Goal: Task Accomplishment & Management: Complete application form

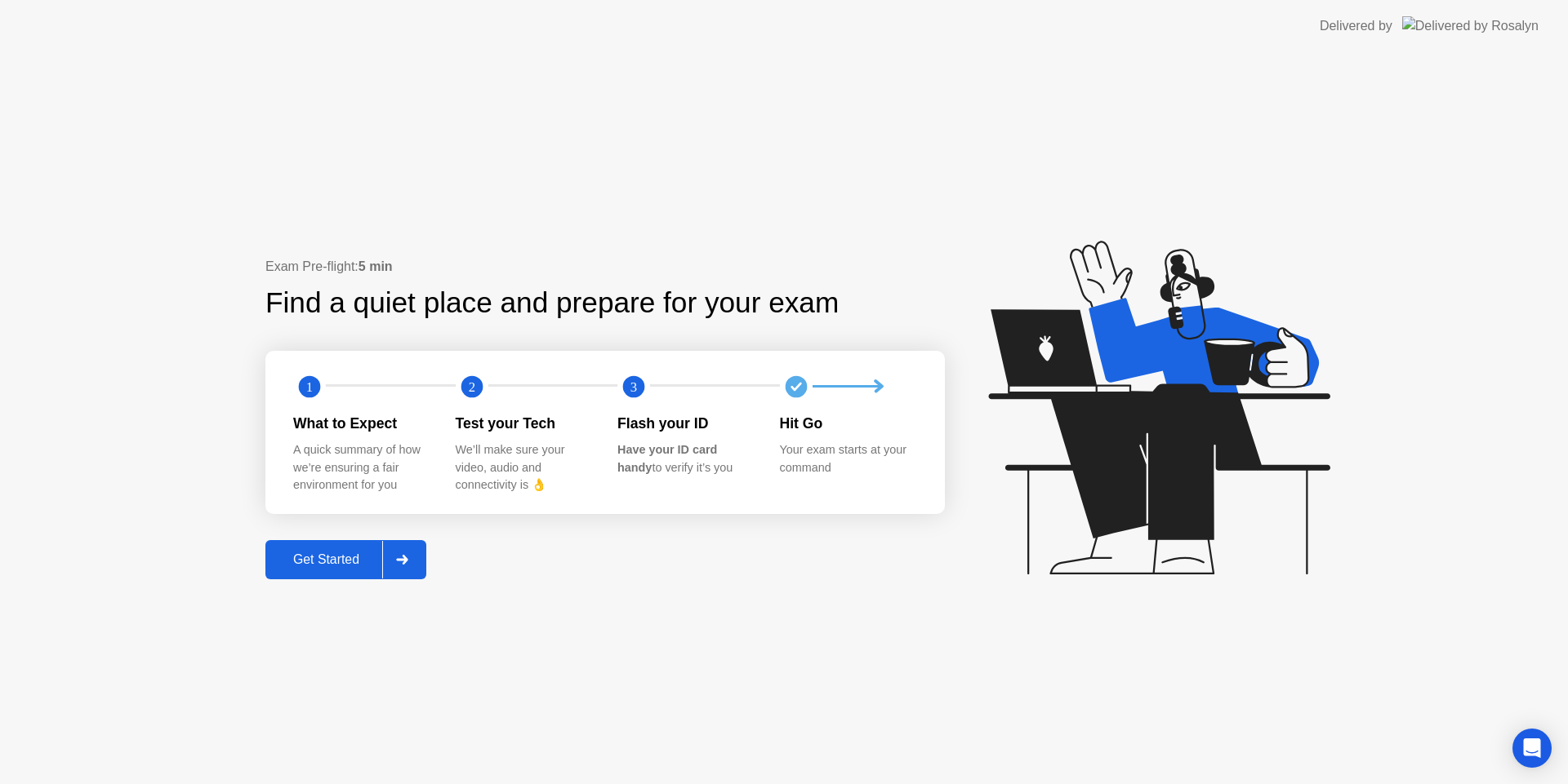
click at [346, 563] on div "Get Started" at bounding box center [326, 560] width 112 height 15
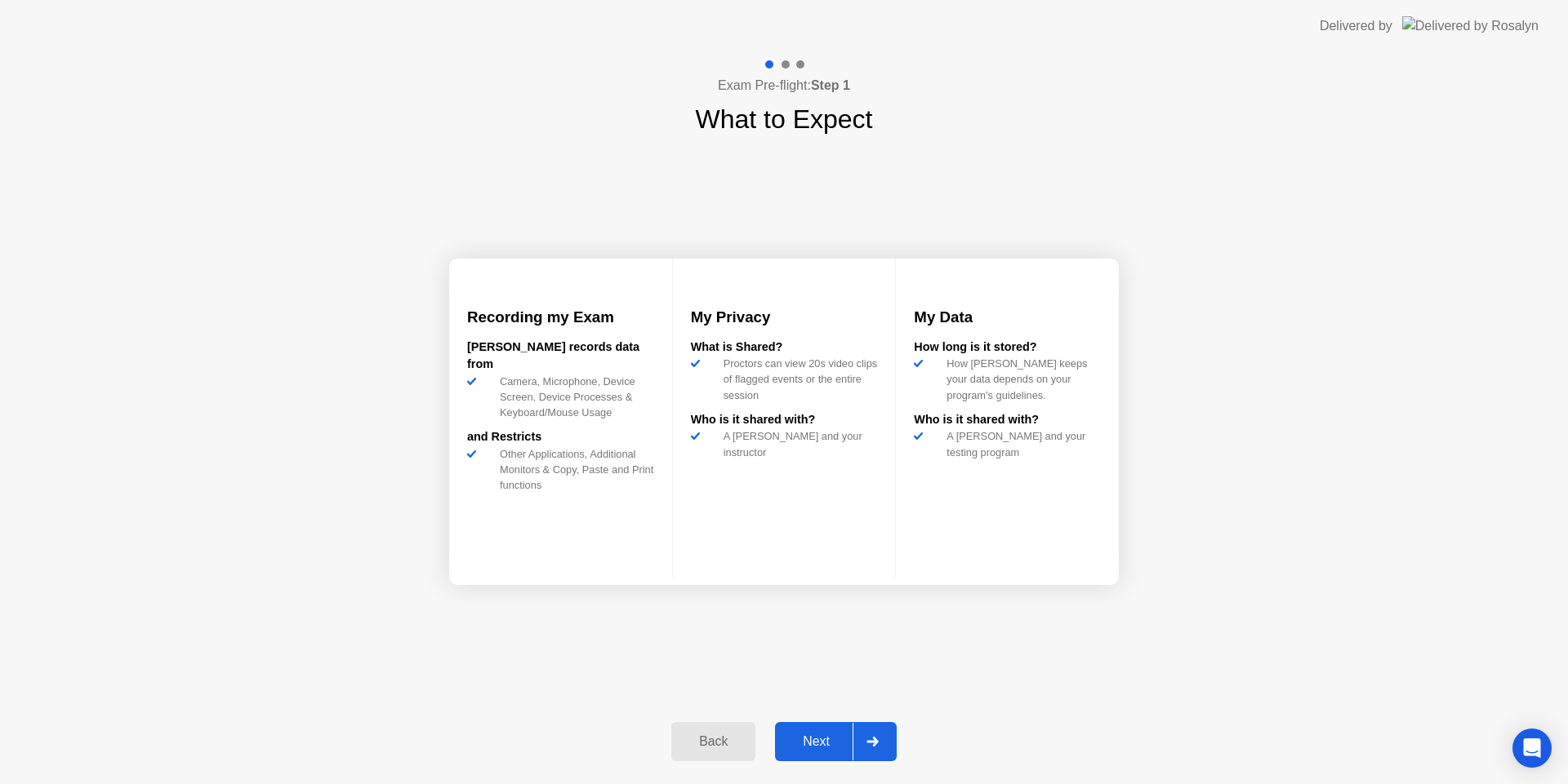
click at [826, 742] on div "Next" at bounding box center [816, 742] width 73 height 15
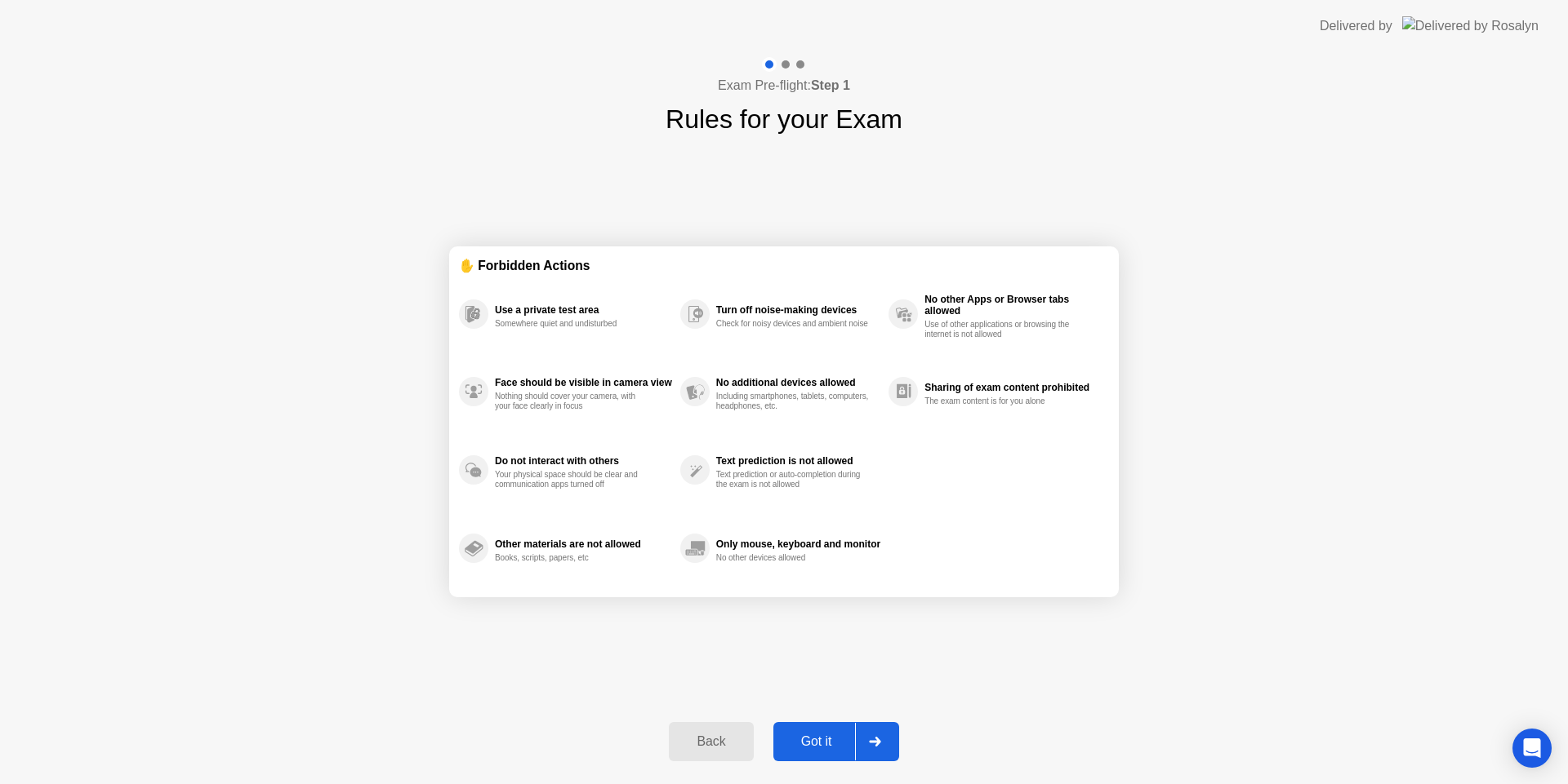
click at [833, 738] on div "Got it" at bounding box center [816, 742] width 76 height 15
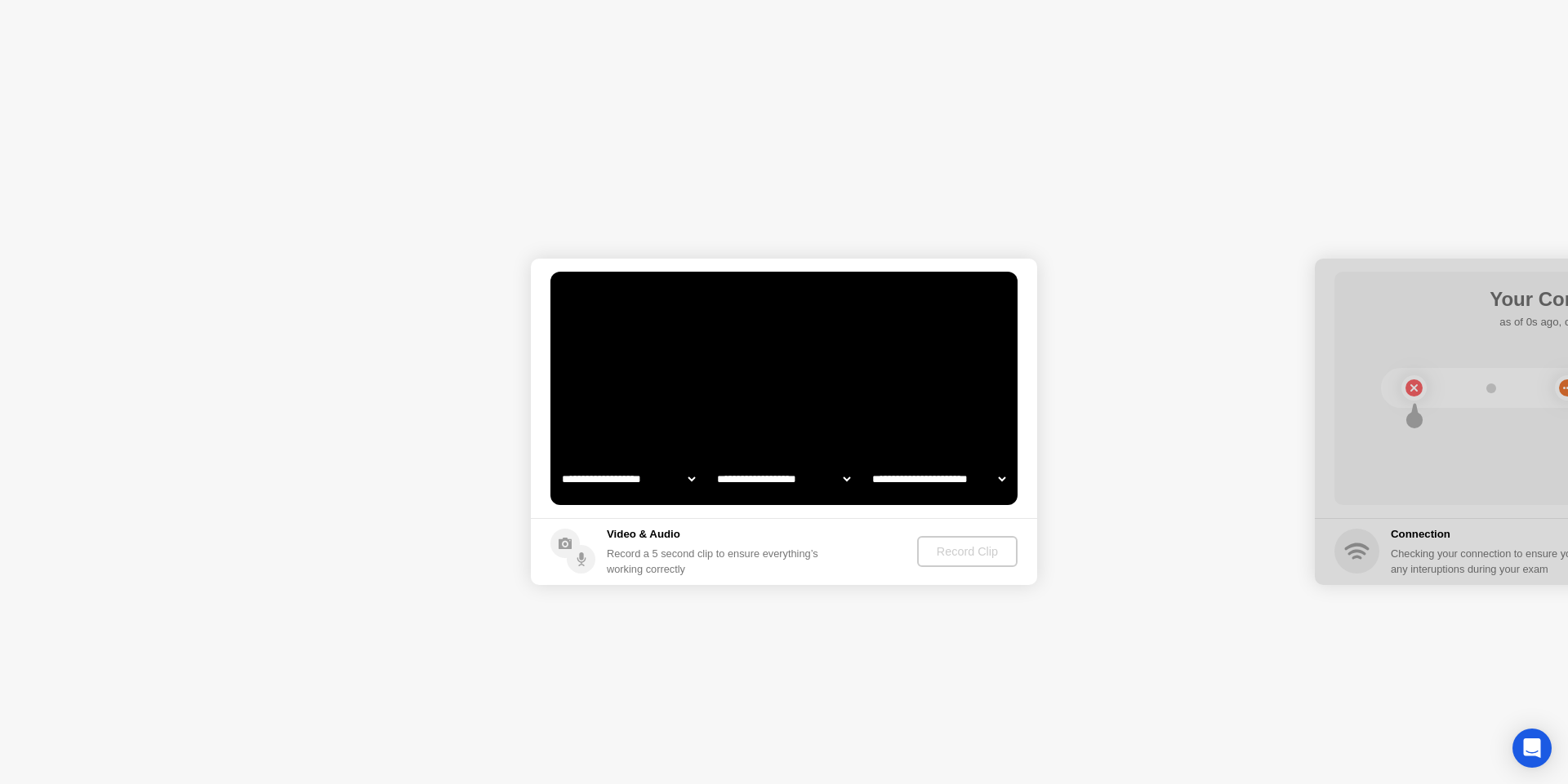
select select "**********"
select select "*******"
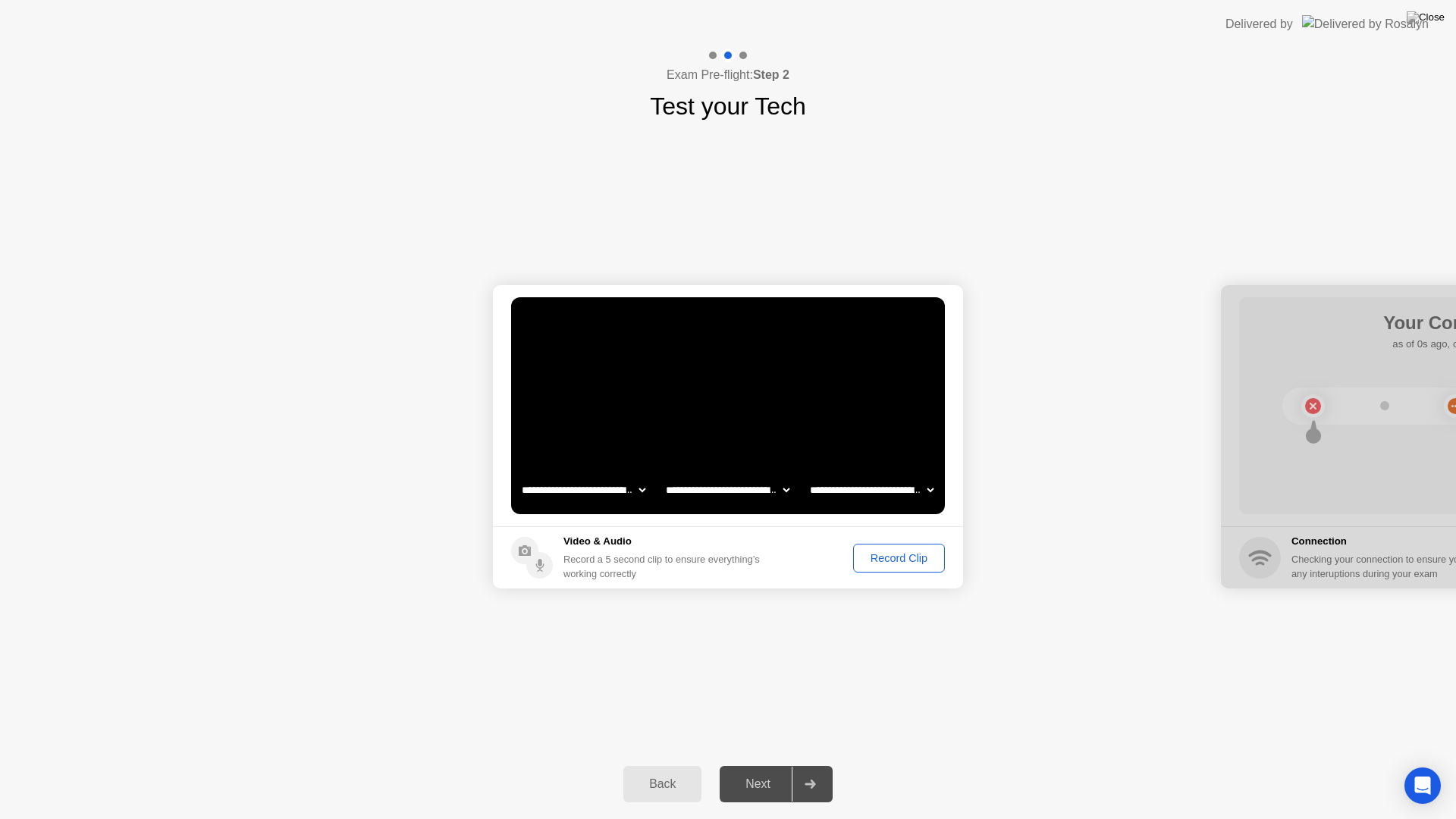
click at [884, 558] on div "Record Clip" at bounding box center [899, 558] width 81 height 12
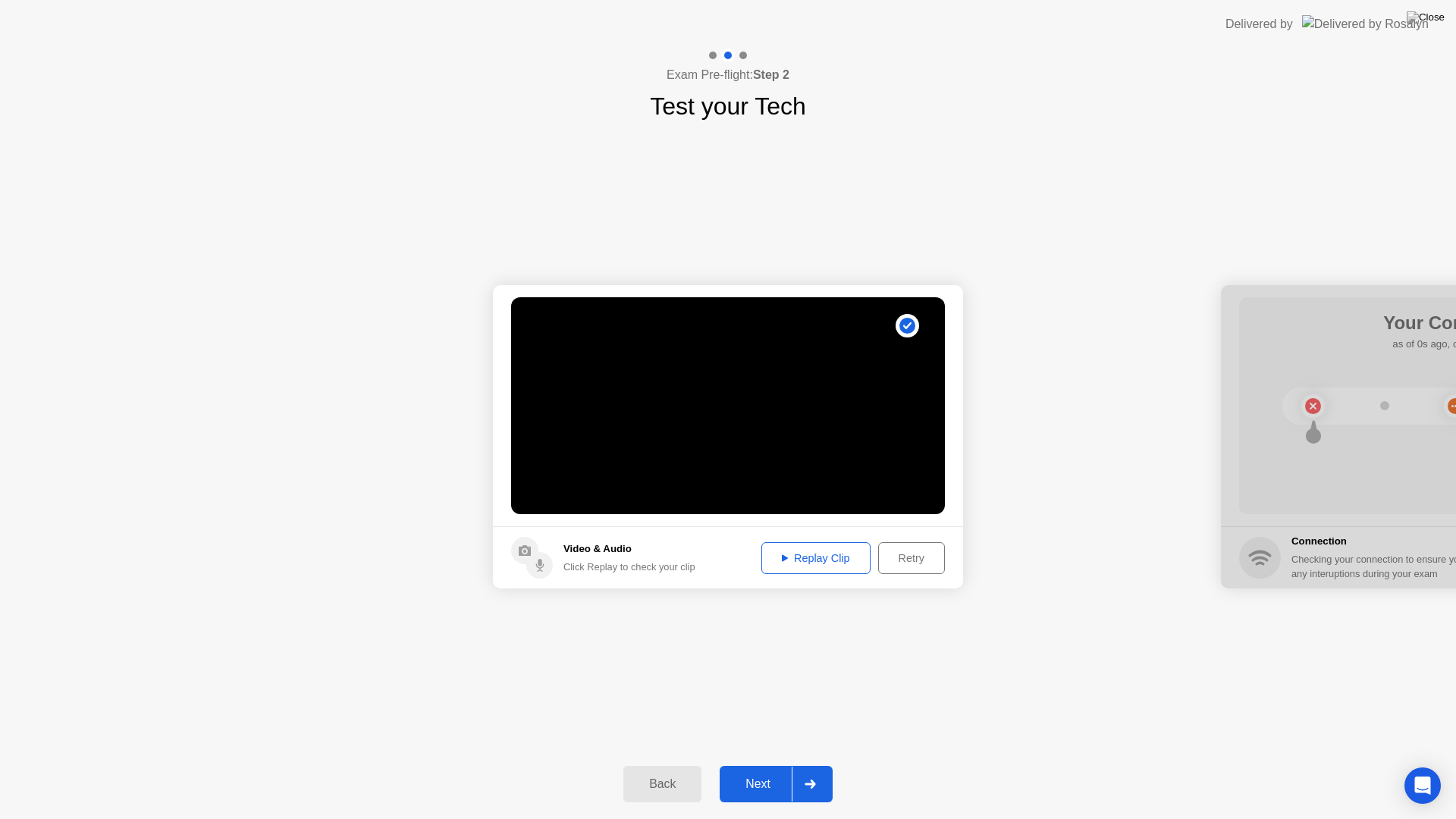
click at [783, 552] on div "Replay Clip" at bounding box center [816, 558] width 98 height 12
click at [772, 729] on div "Next" at bounding box center [758, 785] width 68 height 14
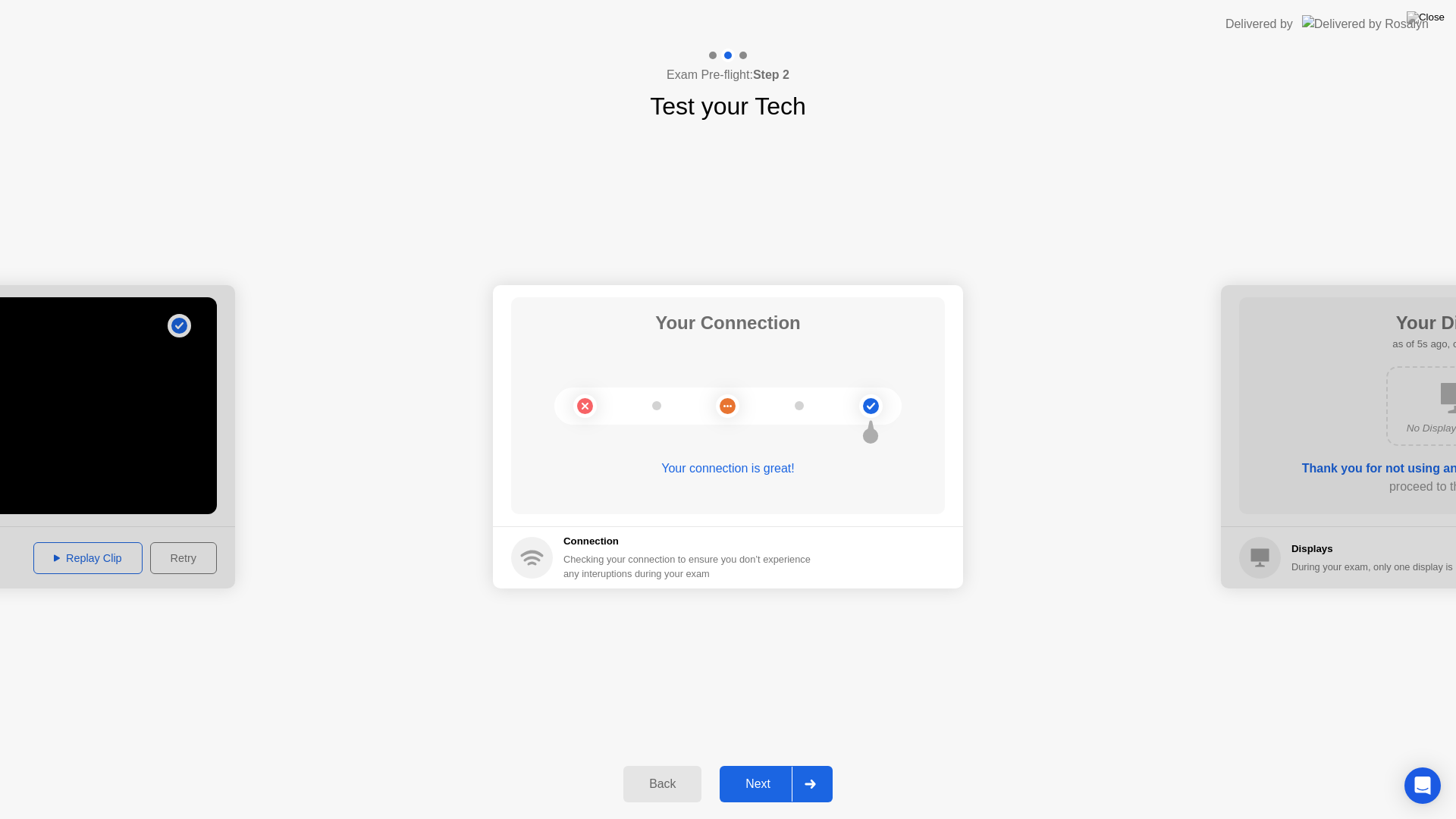
click at [775, 729] on div "Next" at bounding box center [758, 785] width 68 height 14
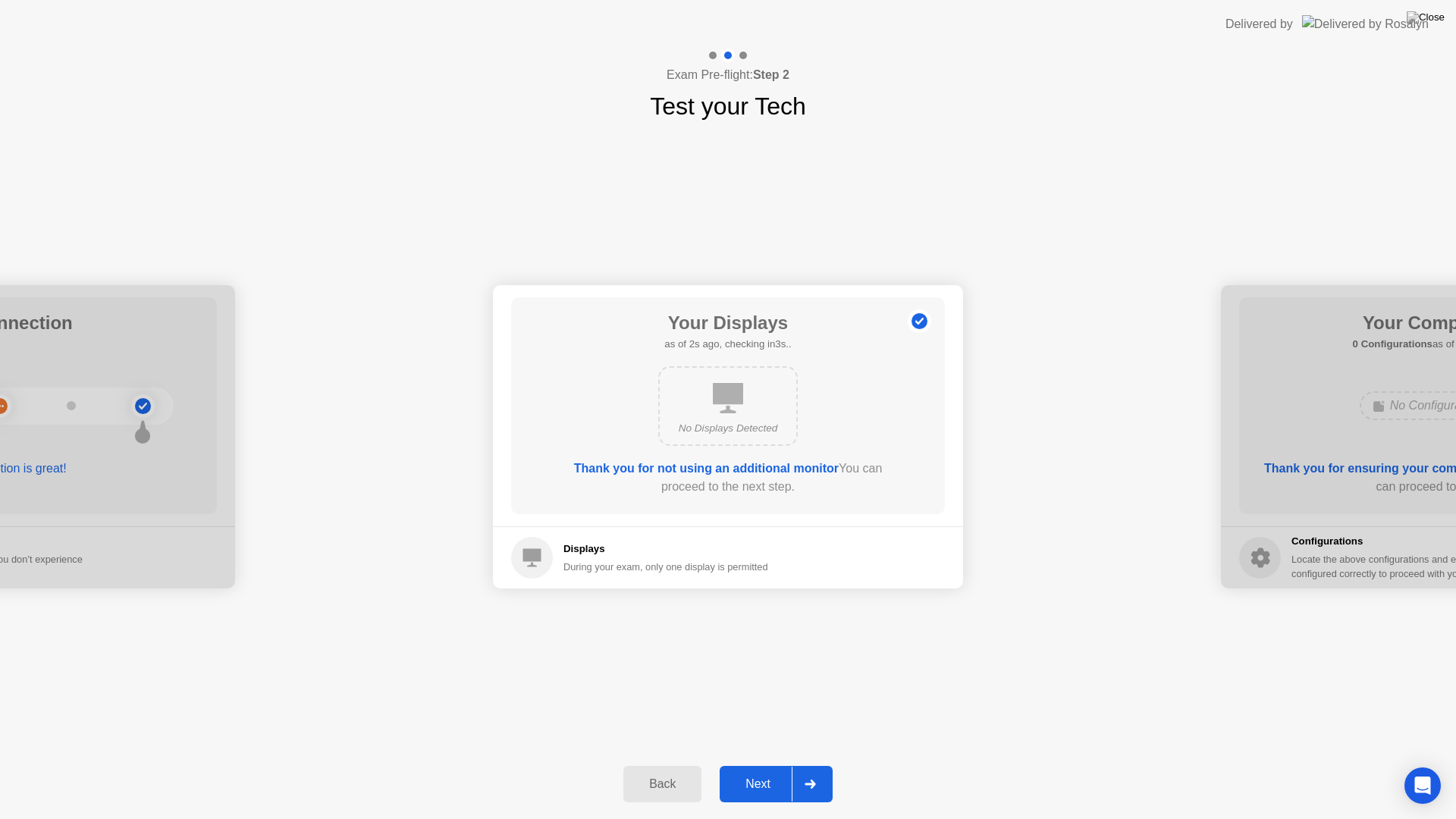
click at [756, 729] on div "Next" at bounding box center [758, 785] width 68 height 14
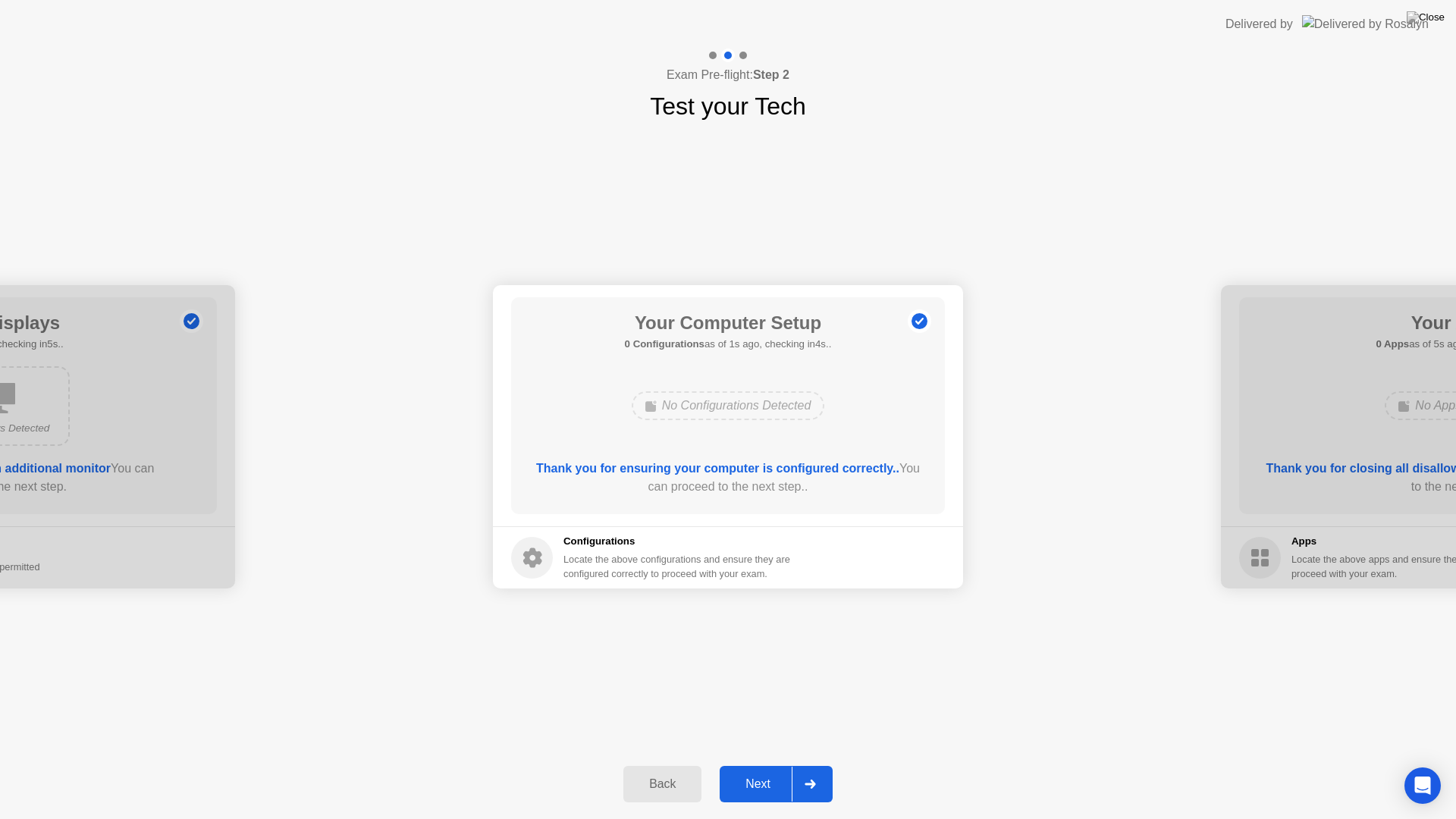
click at [756, 729] on div "Next" at bounding box center [758, 785] width 68 height 14
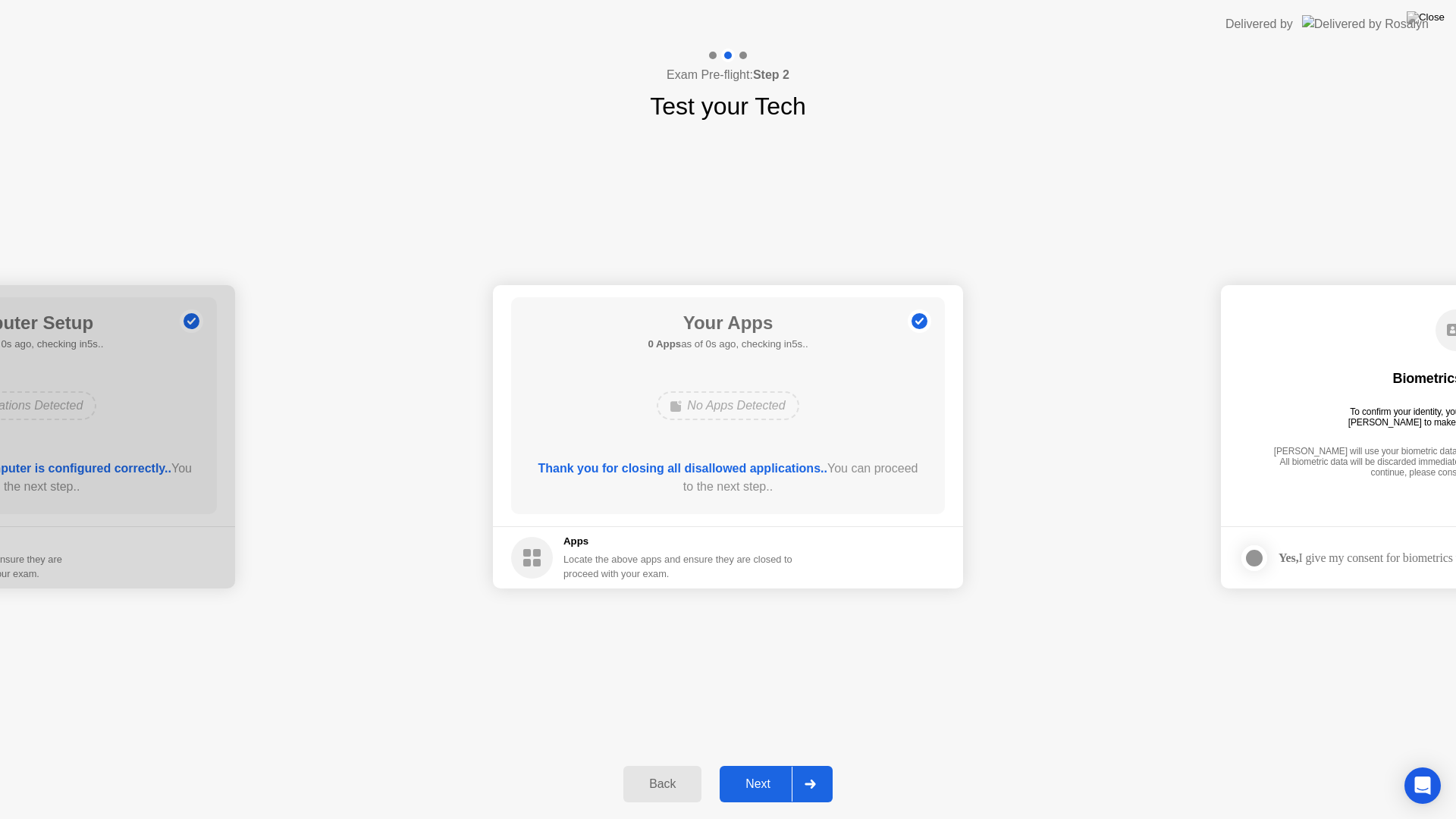
click at [756, 729] on div "Next" at bounding box center [758, 785] width 68 height 14
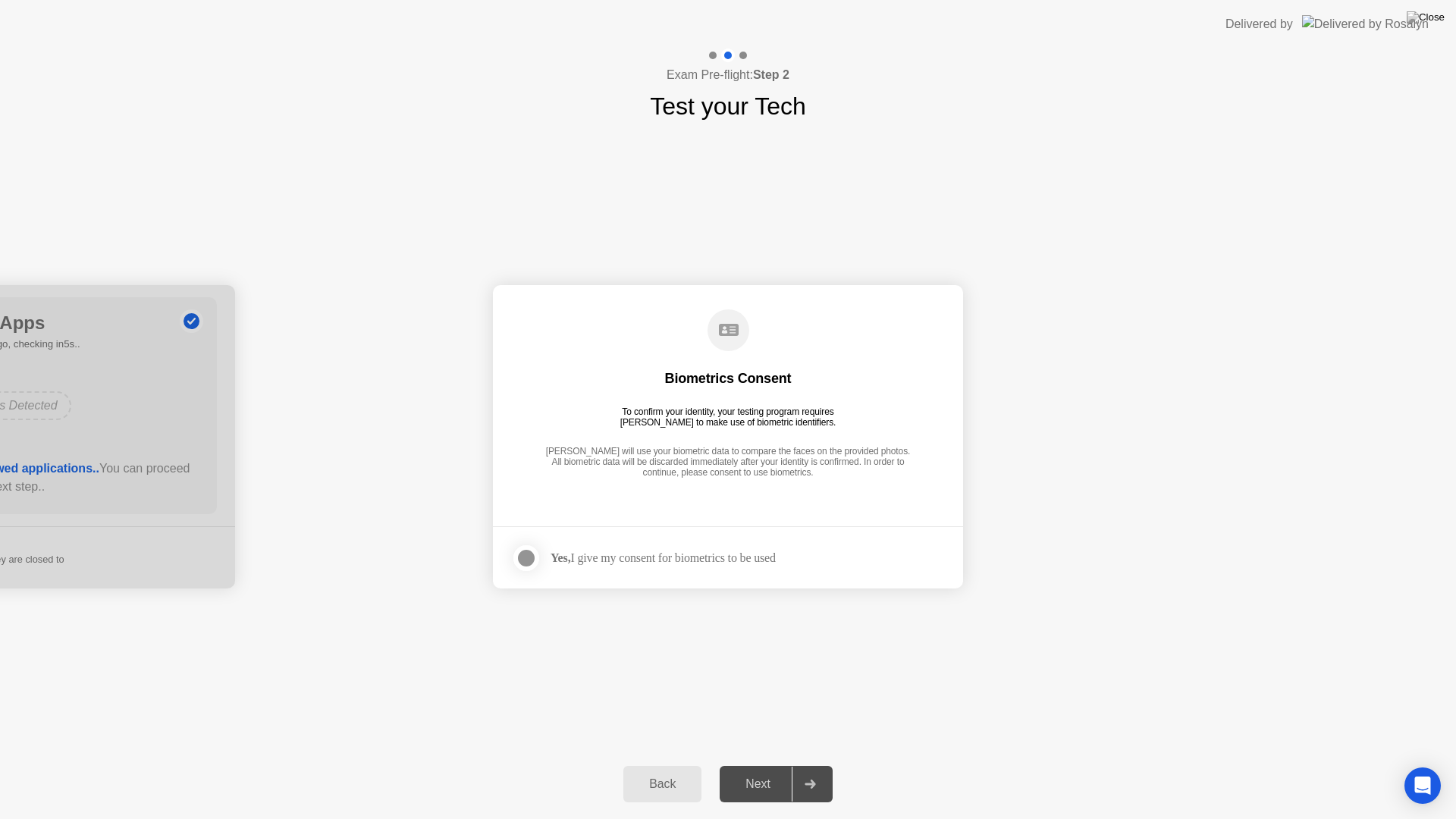
click at [517, 562] on div at bounding box center [526, 558] width 18 height 18
click at [765, 729] on div "Next" at bounding box center [758, 785] width 68 height 14
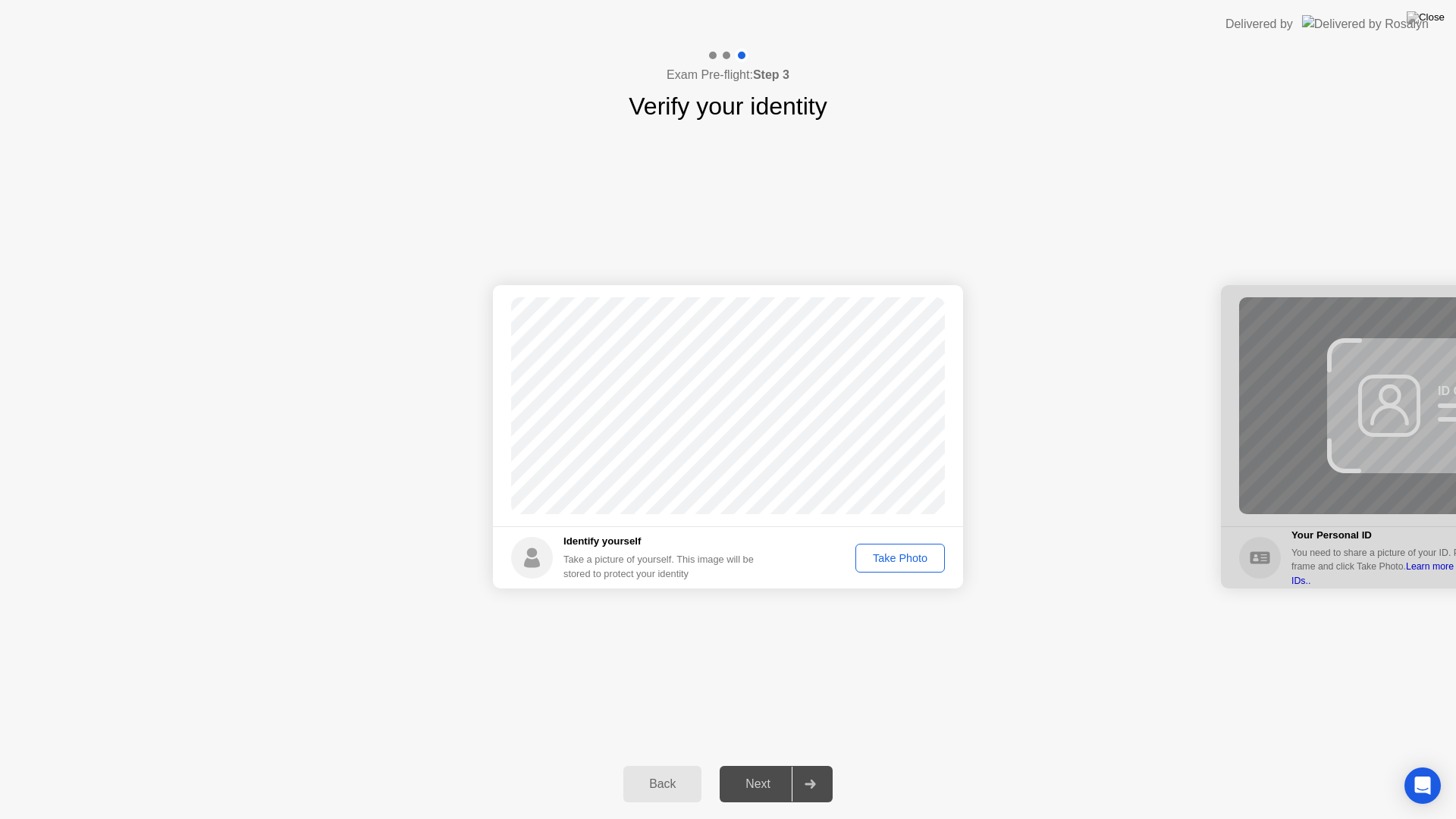
click at [905, 557] on div "Take Photo" at bounding box center [900, 558] width 79 height 12
click at [778, 729] on div "Next" at bounding box center [758, 785] width 68 height 14
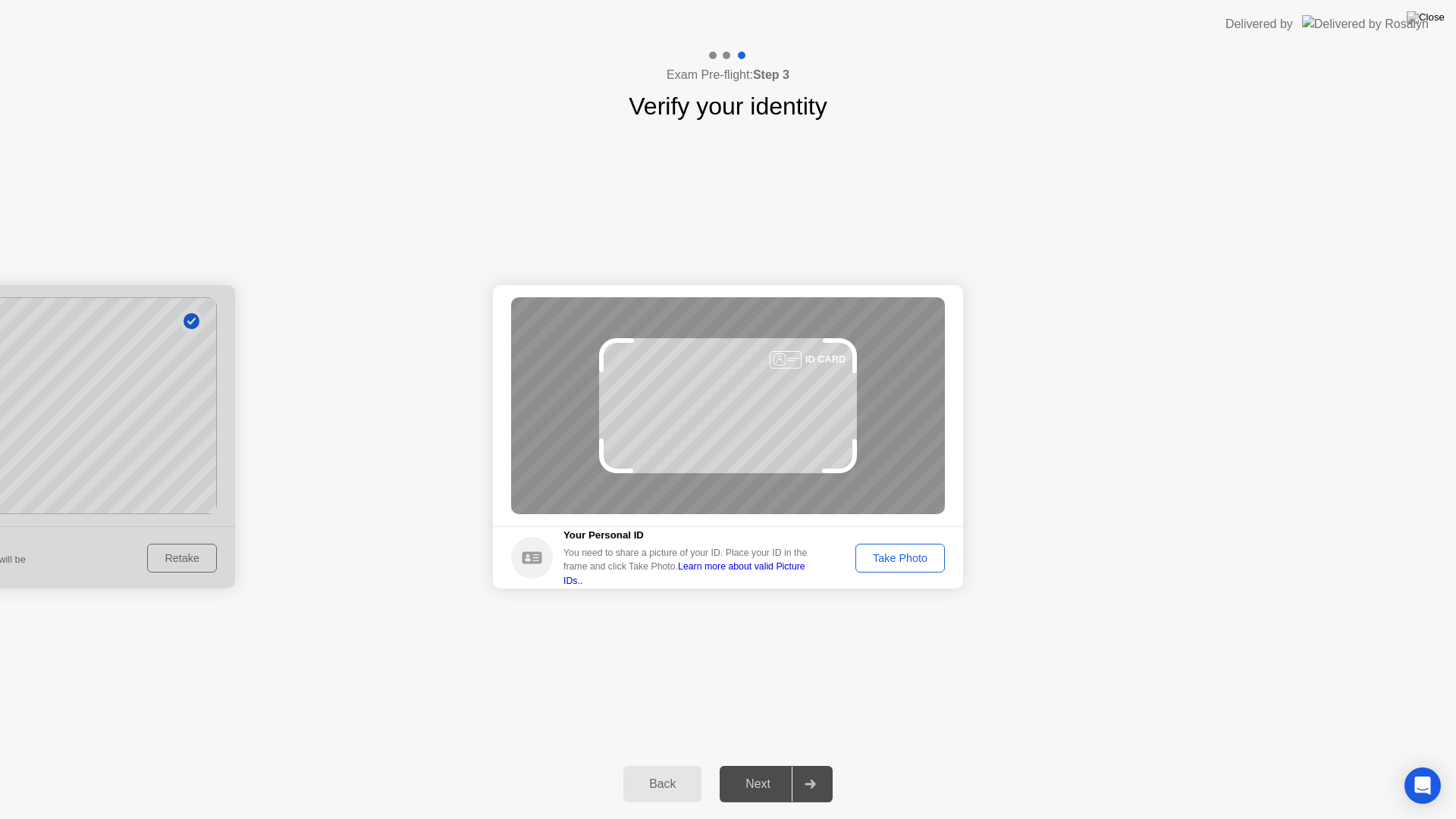
click at [890, 555] on div "Take Photo" at bounding box center [900, 558] width 79 height 12
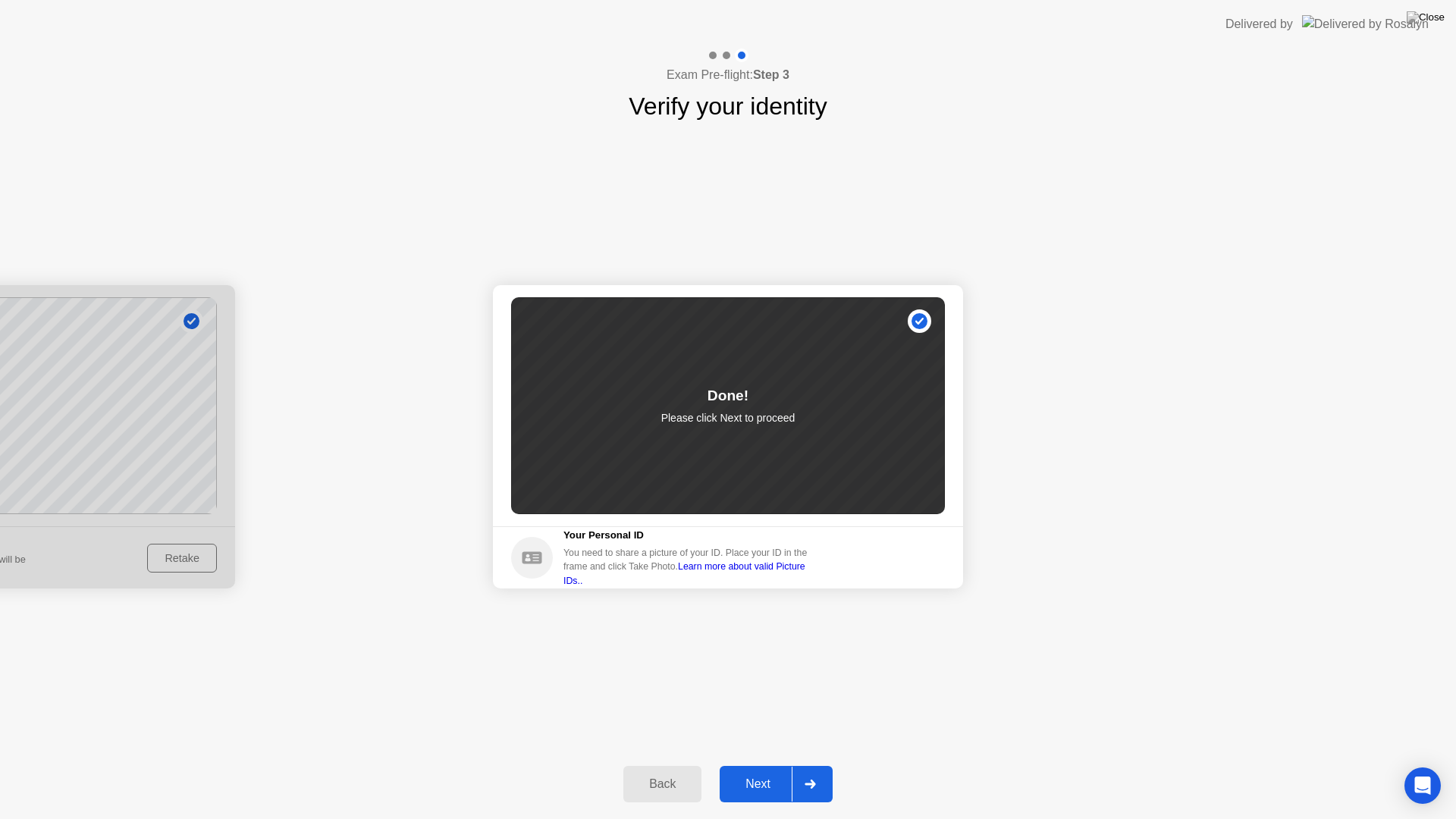
click at [756, 729] on div "Next" at bounding box center [758, 785] width 68 height 14
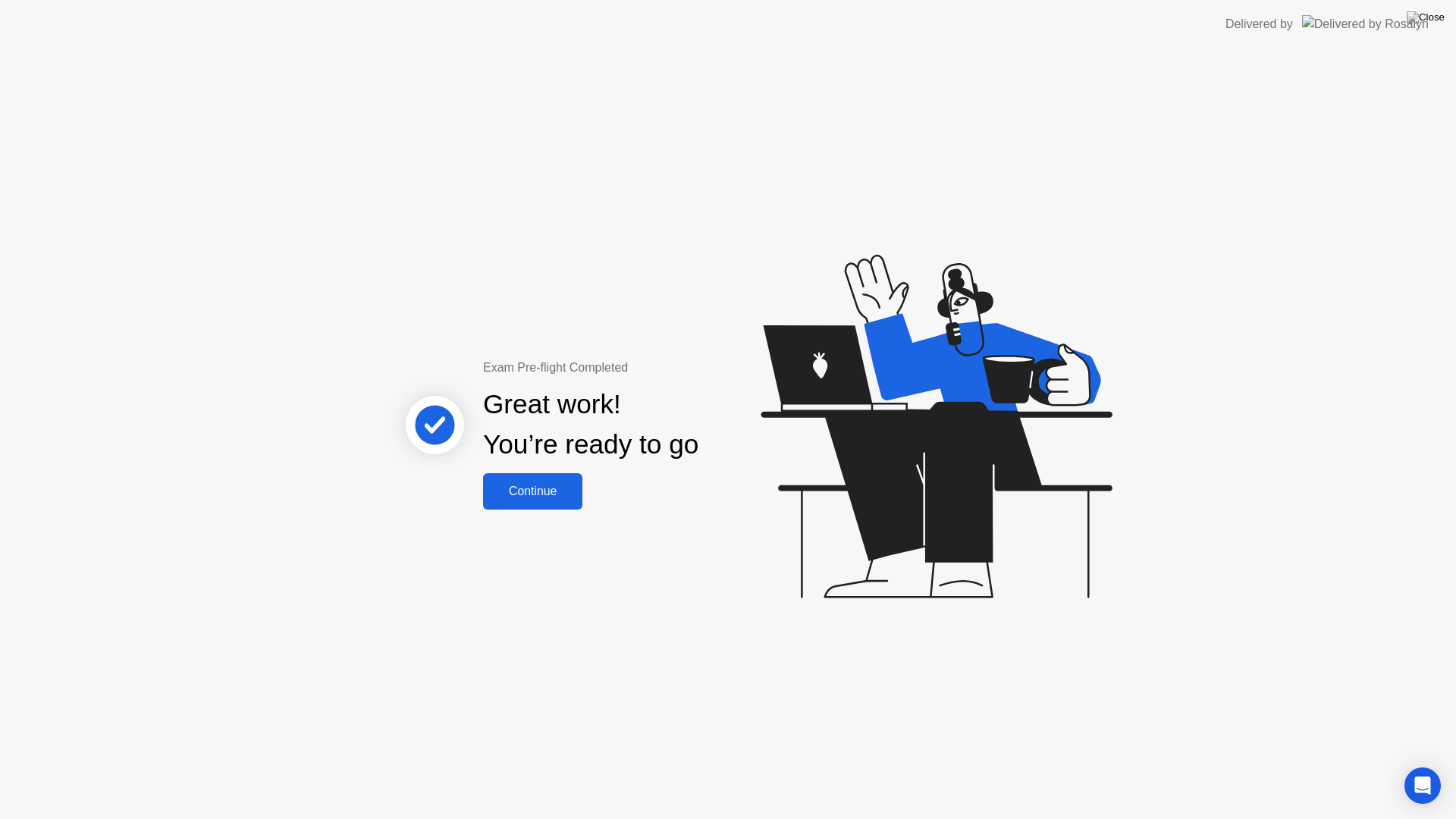
click at [556, 496] on div "Continue" at bounding box center [533, 491] width 90 height 14
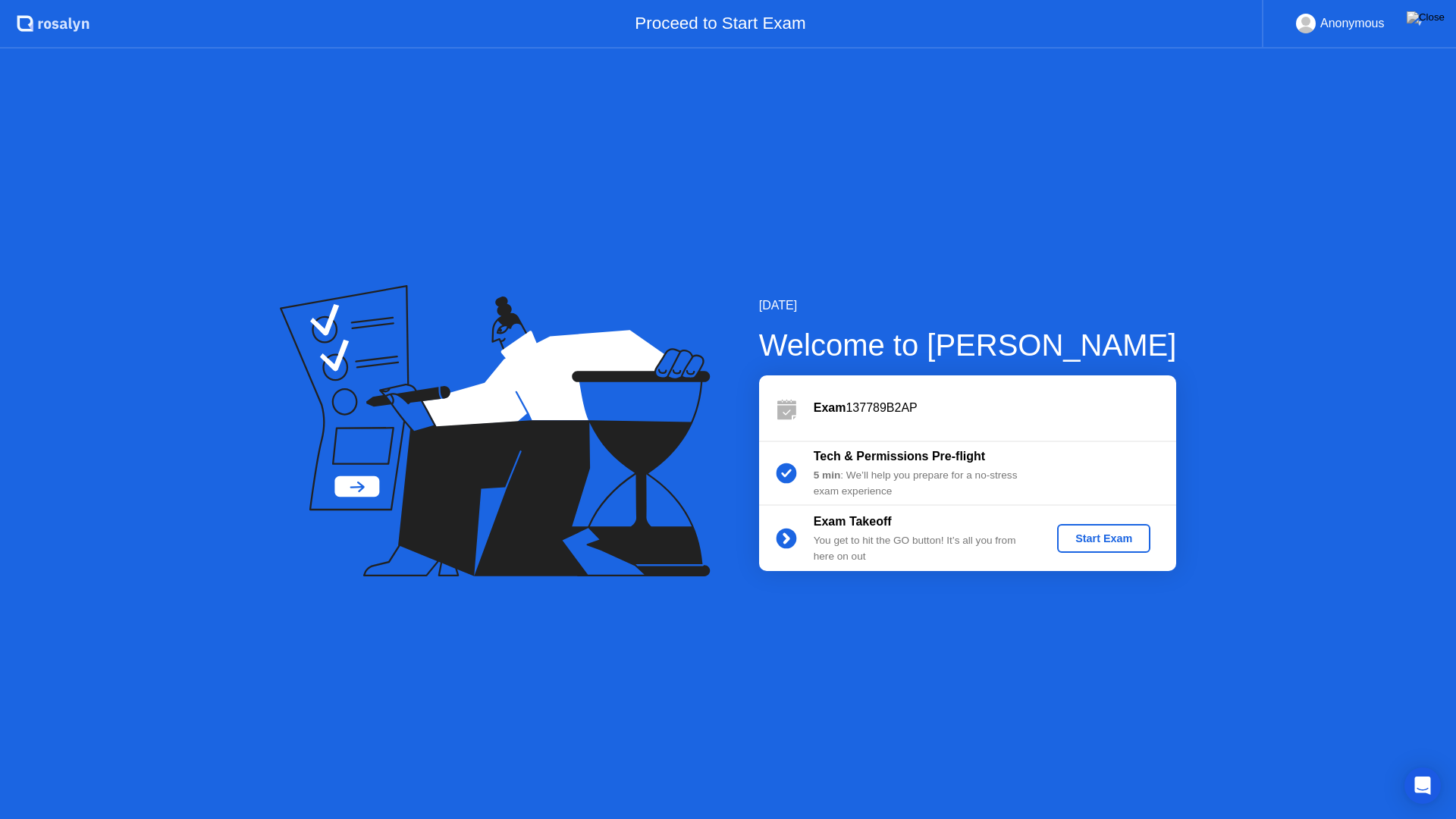
click at [1102, 538] on div "Start Exam" at bounding box center [1104, 539] width 81 height 12
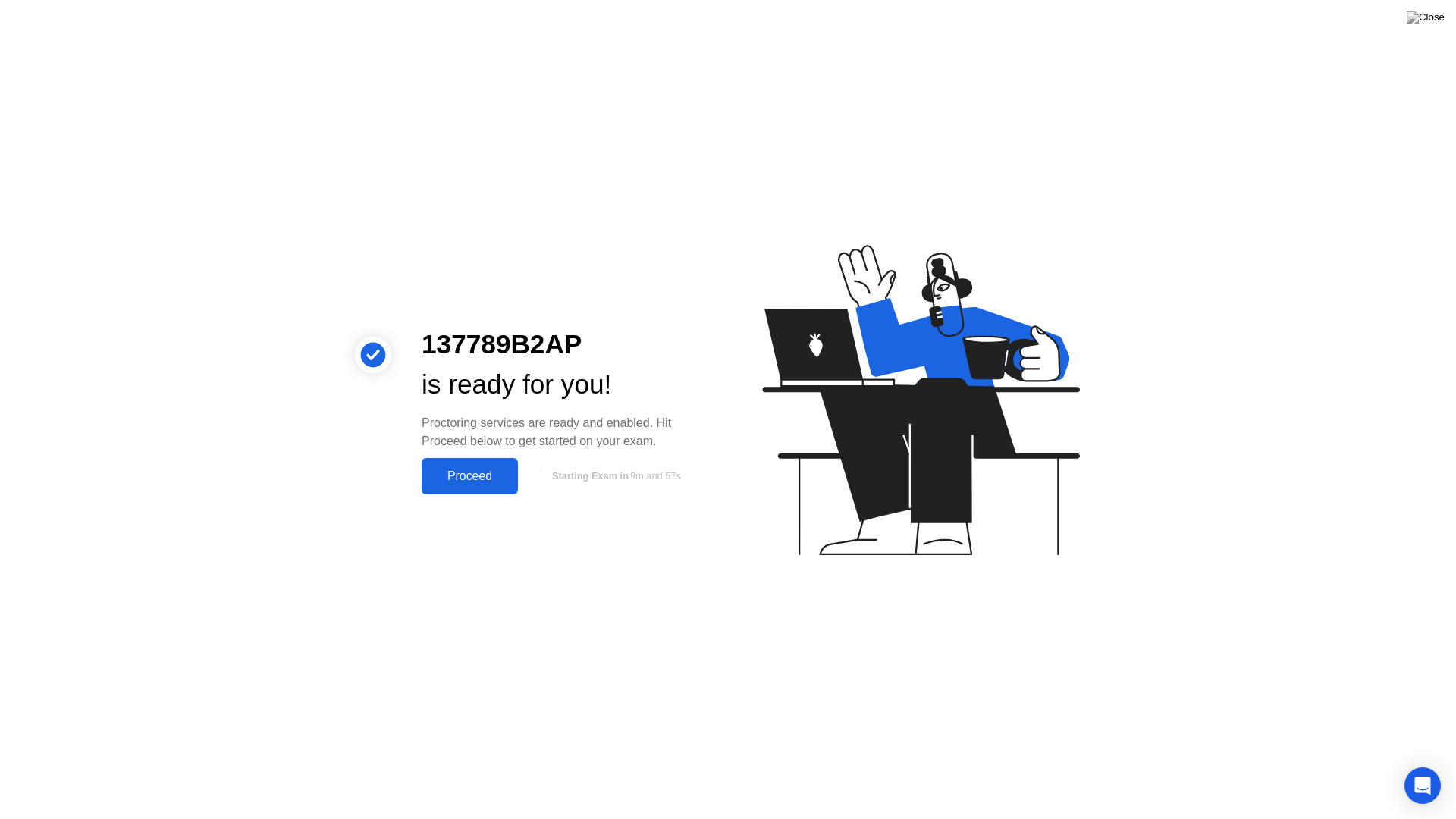
click at [466, 485] on button "Proceed" at bounding box center [469, 476] width 96 height 37
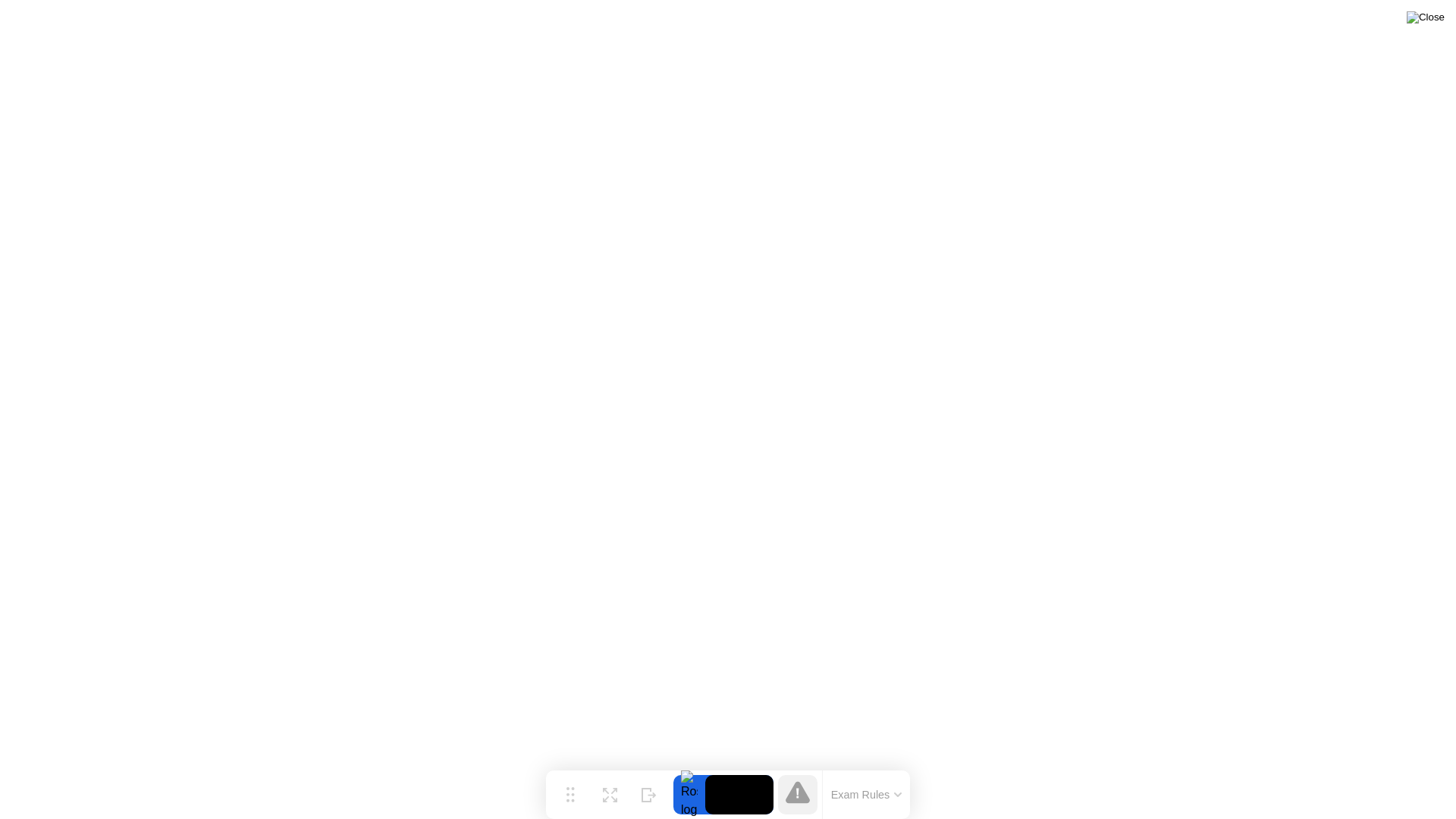
click at [1437, 23] on img at bounding box center [1426, 18] width 38 height 12
